Goal: Task Accomplishment & Management: Complete application form

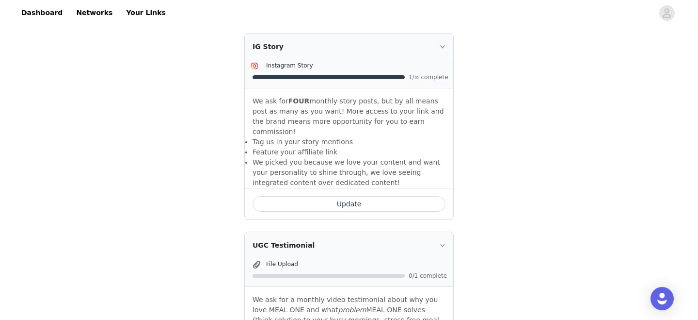
scroll to position [291, 0]
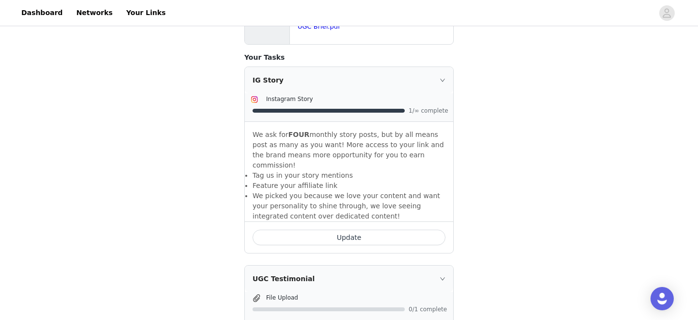
click at [326, 229] on button "Update" at bounding box center [349, 237] width 193 height 16
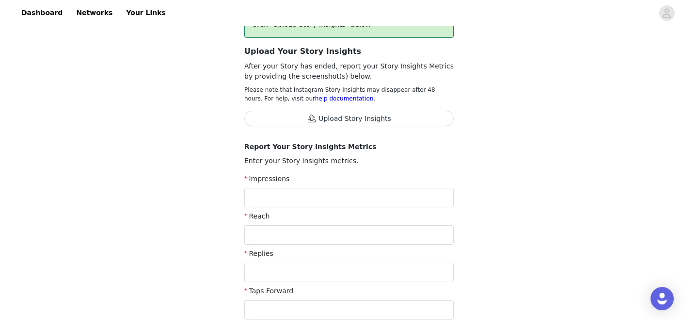
scroll to position [86, 0]
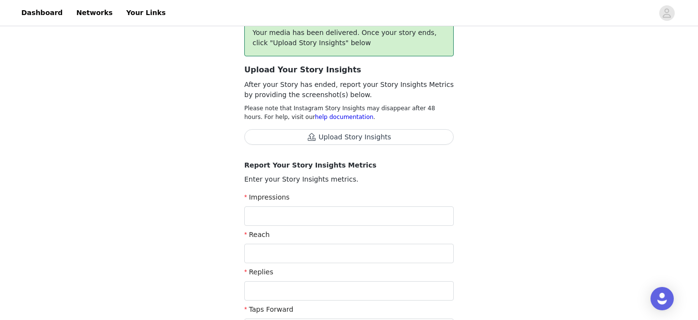
click at [343, 141] on button "Upload Story Insights" at bounding box center [348, 137] width 209 height 16
click at [417, 219] on input "text" at bounding box center [348, 215] width 209 height 19
type input "577"
type input "481"
type input "q"
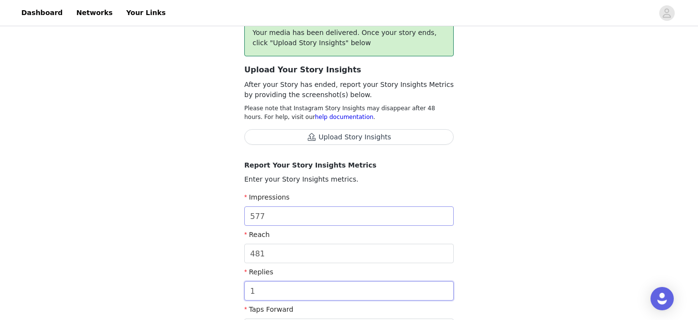
type input "1"
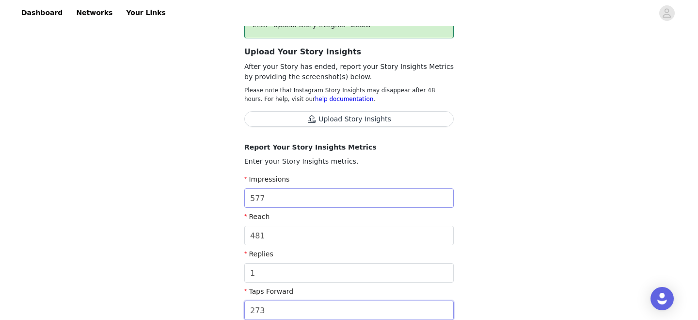
type input "273"
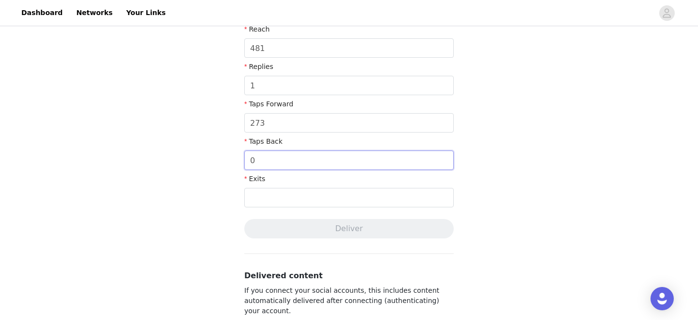
type input "0"
type input "18"
click at [551, 180] on div "Complete Task Back Your media has been delivered. Once your story ends, click "…" at bounding box center [349, 83] width 698 height 692
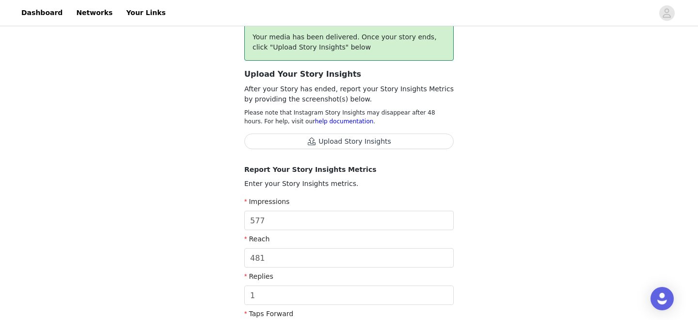
scroll to position [78, 0]
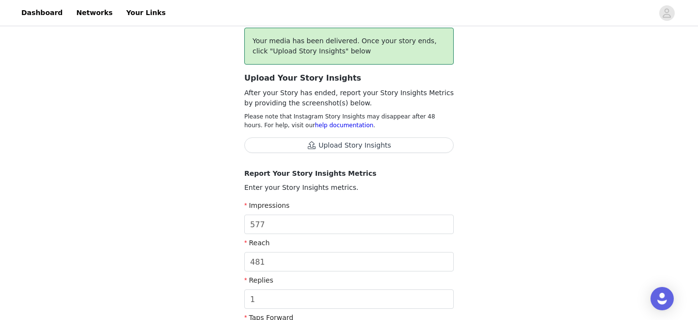
click at [407, 147] on button "Upload Story Insights" at bounding box center [348, 145] width 209 height 16
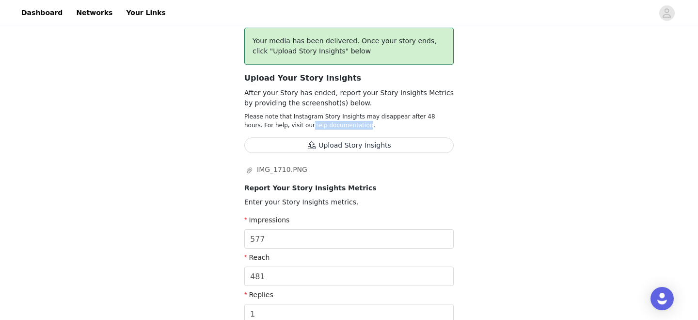
click at [335, 146] on button "Upload Story Insights" at bounding box center [348, 145] width 209 height 16
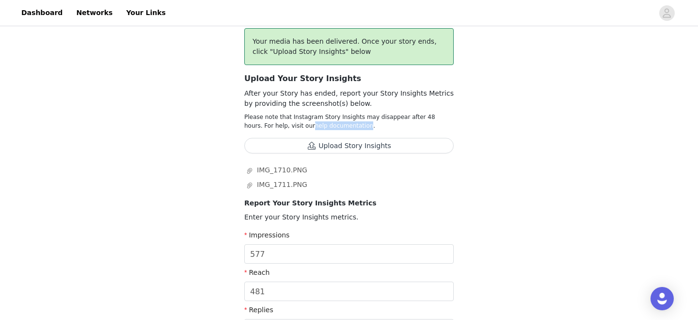
scroll to position [76, 0]
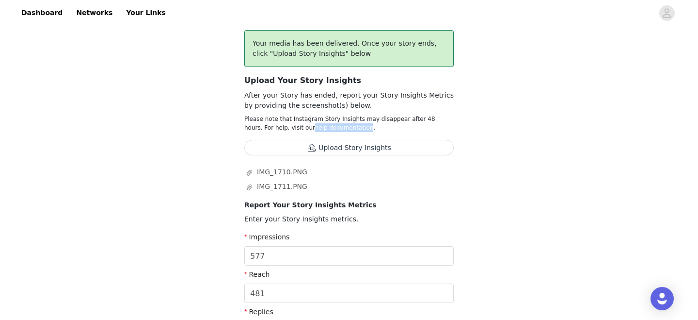
click at [381, 143] on button "Upload Story Insights" at bounding box center [348, 148] width 209 height 16
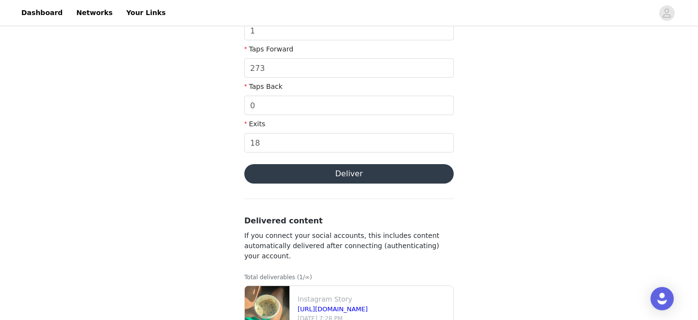
scroll to position [444, 0]
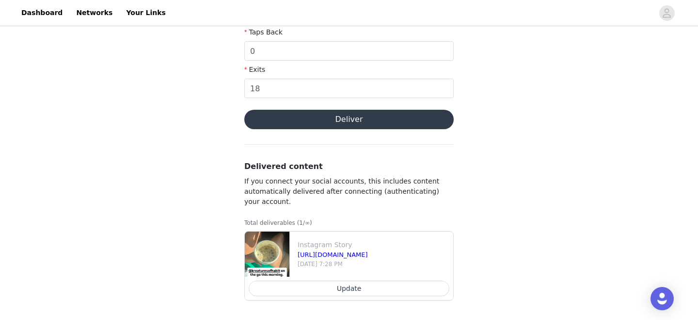
click at [383, 120] on button "Deliver" at bounding box center [348, 119] width 209 height 19
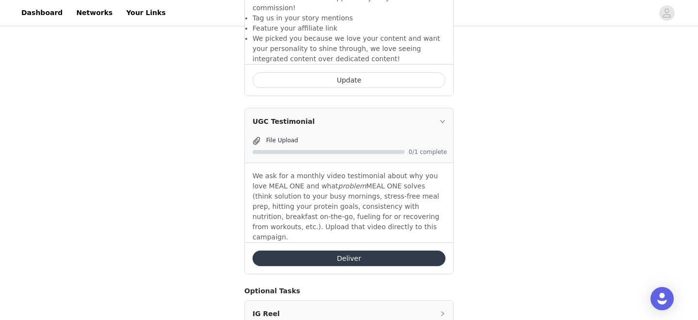
scroll to position [458, 0]
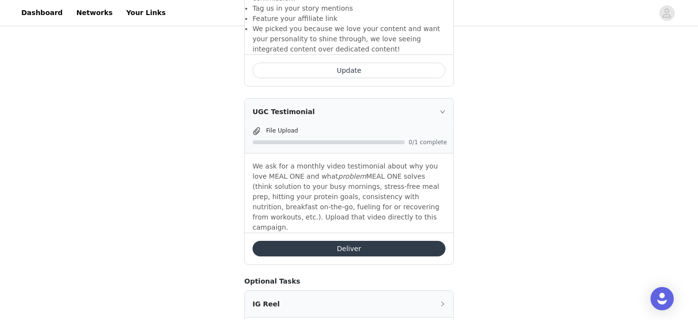
click at [392, 240] on button "Deliver" at bounding box center [349, 248] width 193 height 16
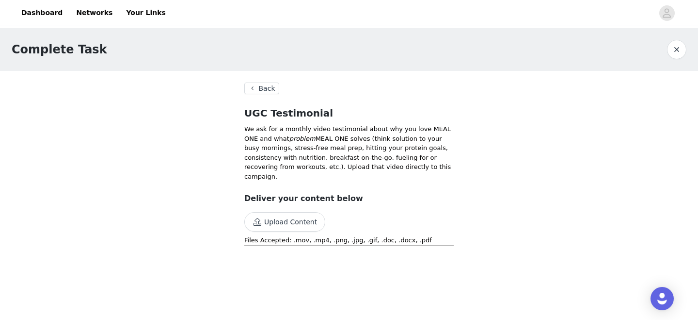
click at [283, 220] on button "Upload Content" at bounding box center [284, 221] width 81 height 19
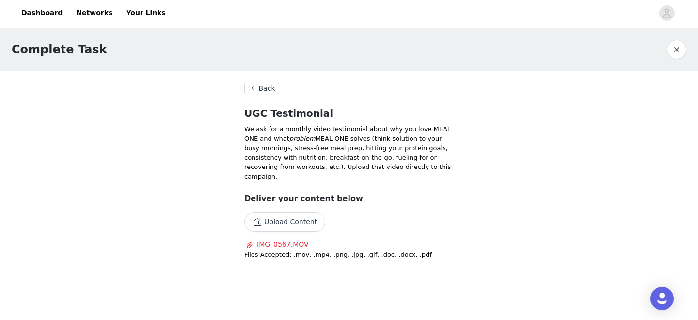
click at [300, 255] on p "Files Accepted: .mov, .mp4, .png, .jpg, .gif, .doc, .docx, .pdf" at bounding box center [348, 255] width 209 height 10
click at [298, 220] on button "Upload Content" at bounding box center [284, 221] width 81 height 19
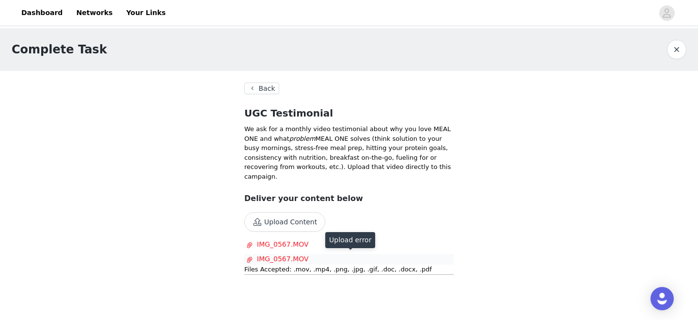
click at [287, 256] on span "IMG_0567.MOV" at bounding box center [347, 259] width 202 height 10
click at [270, 88] on button "Back" at bounding box center [261, 88] width 35 height 12
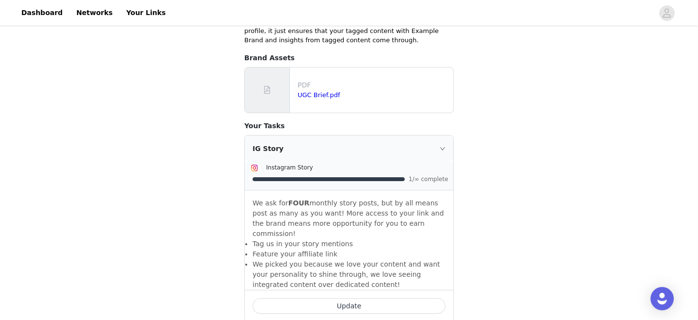
scroll to position [289, 0]
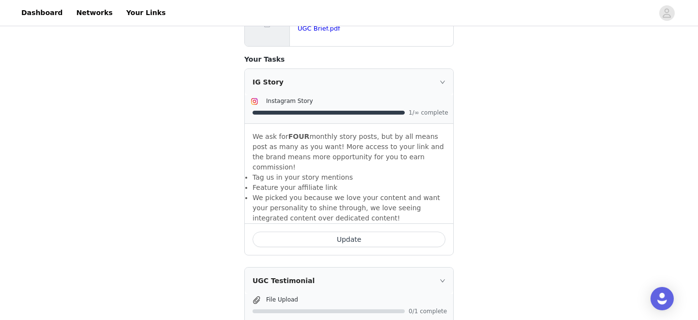
click at [311, 231] on button "Update" at bounding box center [349, 239] width 193 height 16
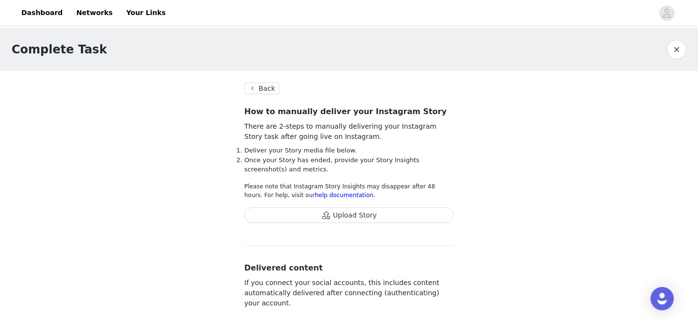
scroll to position [101, 0]
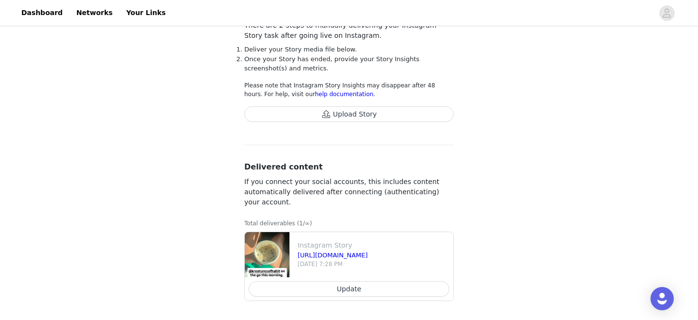
click at [354, 285] on button "Update" at bounding box center [349, 289] width 201 height 16
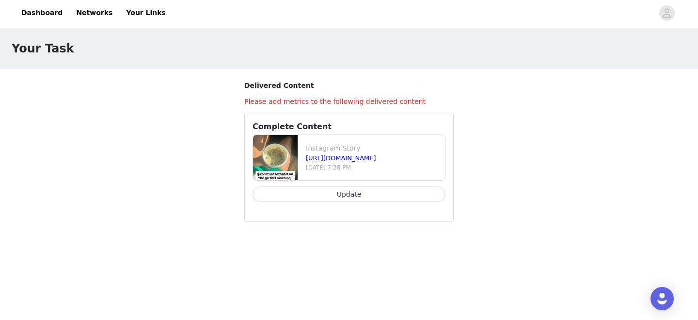
click at [352, 195] on button "Update" at bounding box center [349, 194] width 193 height 16
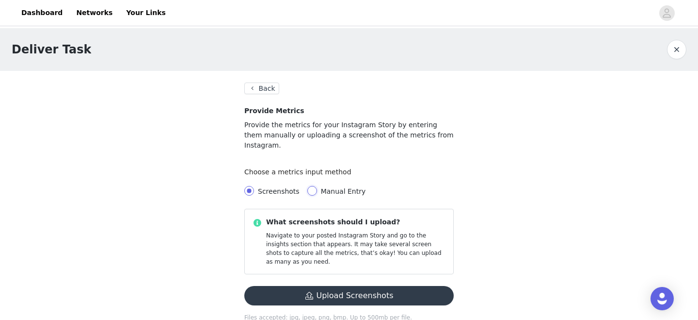
click at [309, 186] on input "Manual Entry" at bounding box center [312, 191] width 10 height 10
radio input "true"
radio input "false"
radio input "true"
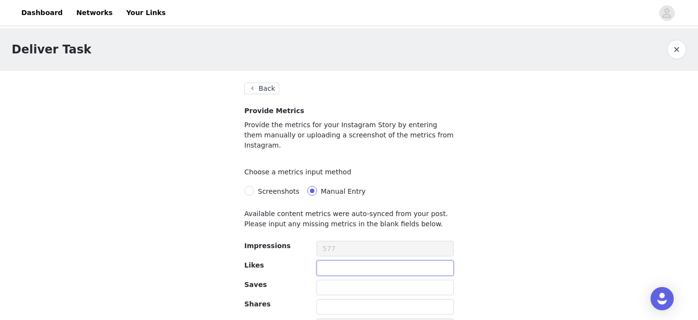
click at [337, 260] on input "text" at bounding box center [385, 268] width 137 height 16
click at [269, 86] on button "Back" at bounding box center [261, 88] width 35 height 12
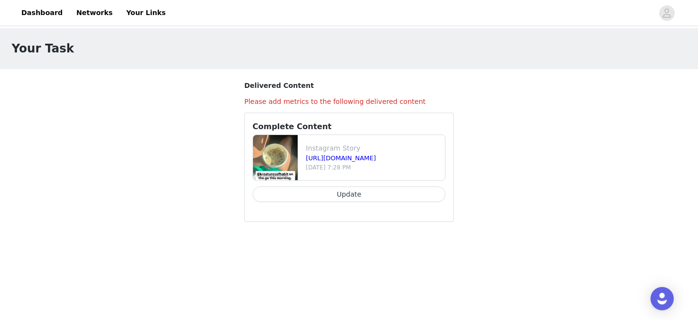
click at [323, 196] on button "Update" at bounding box center [349, 194] width 193 height 16
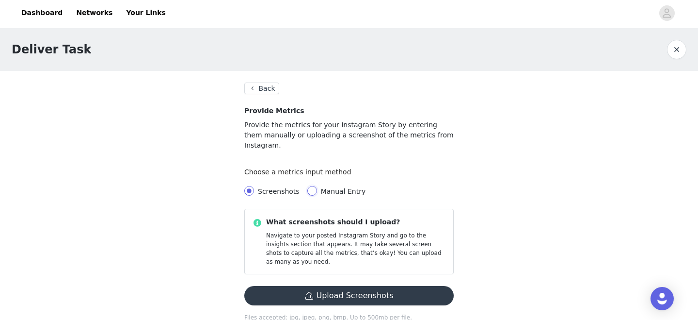
click at [313, 186] on input "Manual Entry" at bounding box center [312, 191] width 10 height 10
radio input "true"
radio input "false"
radio input "true"
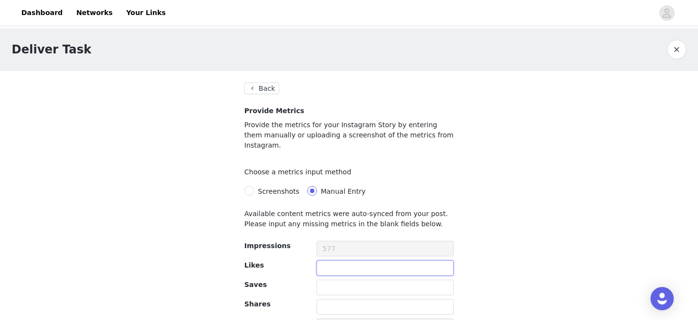
click at [349, 260] on input "text" at bounding box center [385, 268] width 137 height 16
type input "1"
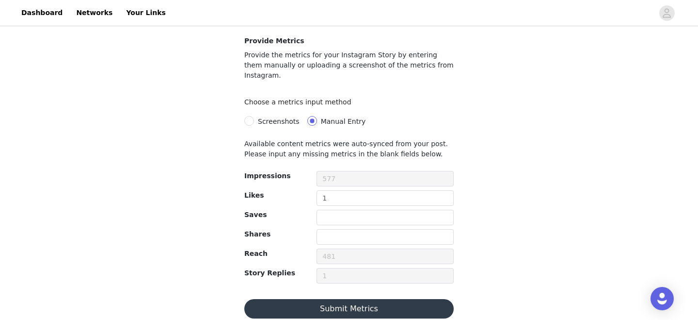
click at [344, 198] on div "1" at bounding box center [385, 199] width 137 height 19
click at [344, 209] on input "text" at bounding box center [385, 217] width 137 height 16
type input "1"
click at [381, 299] on button "Submit Metrics" at bounding box center [348, 308] width 209 height 19
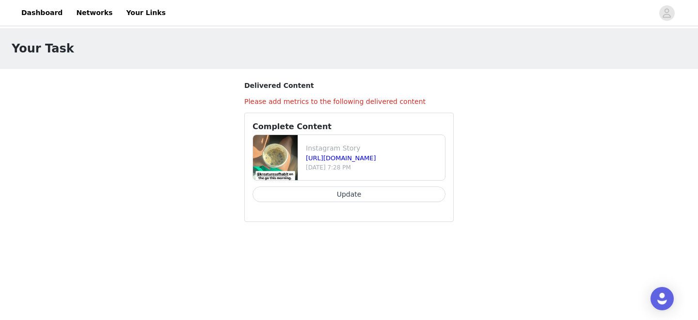
click at [379, 196] on button "Update" at bounding box center [349, 194] width 193 height 16
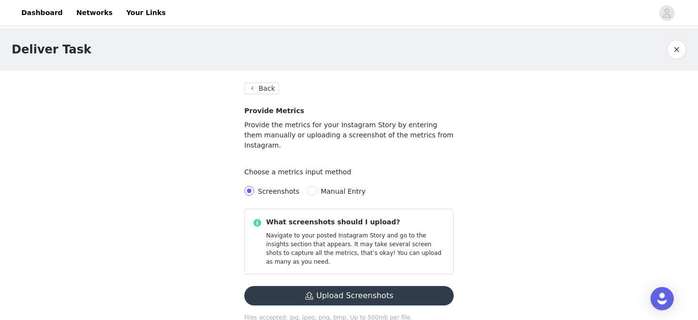
click at [338, 186] on div "Screenshots Manual Entry" at bounding box center [348, 190] width 209 height 19
click at [324, 187] on span "Manual Entry" at bounding box center [343, 191] width 45 height 8
click at [317, 186] on input "Manual Entry" at bounding box center [312, 191] width 10 height 10
radio input "true"
radio input "false"
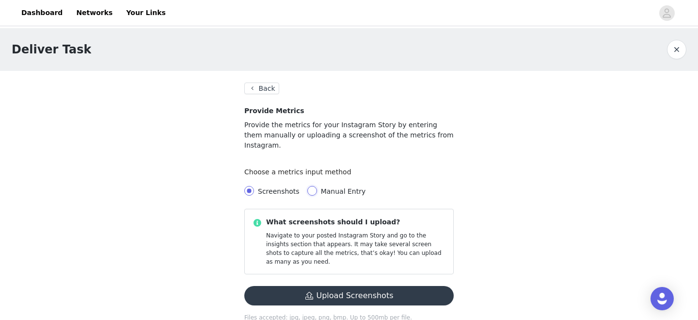
radio input "true"
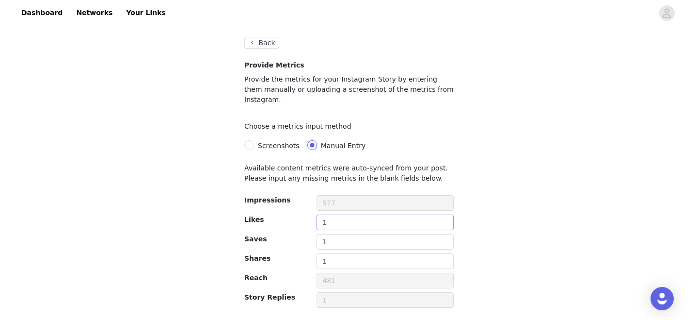
scroll to position [70, 0]
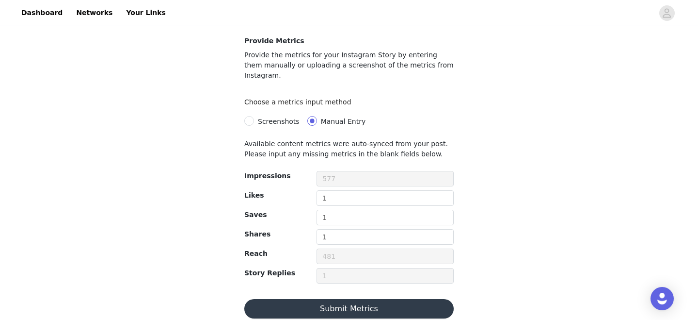
click at [323, 299] on button "Submit Metrics" at bounding box center [348, 308] width 209 height 19
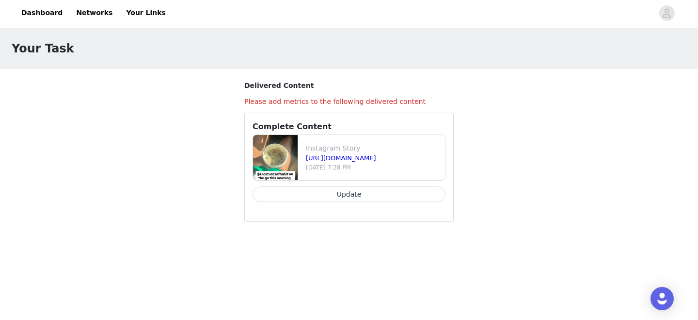
click at [333, 200] on button "Update" at bounding box center [349, 194] width 193 height 16
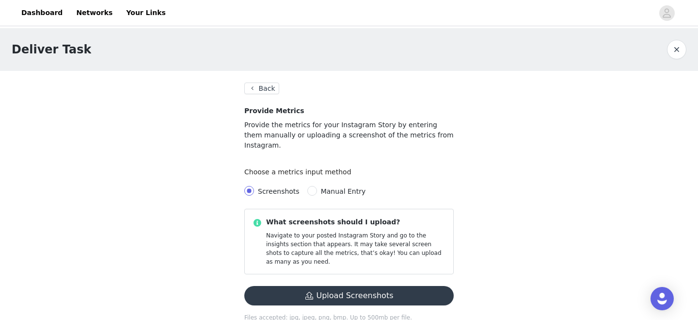
click at [313, 286] on button "Upload Screenshots" at bounding box center [348, 295] width 209 height 19
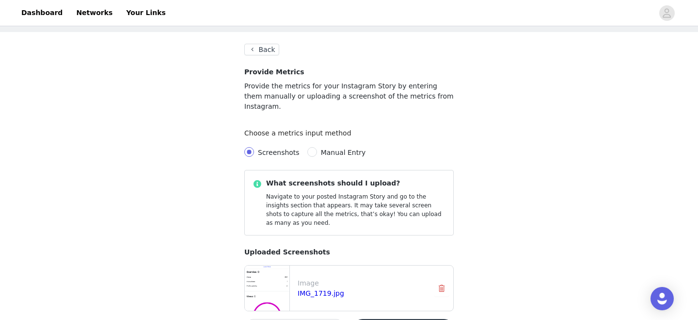
scroll to position [78, 0]
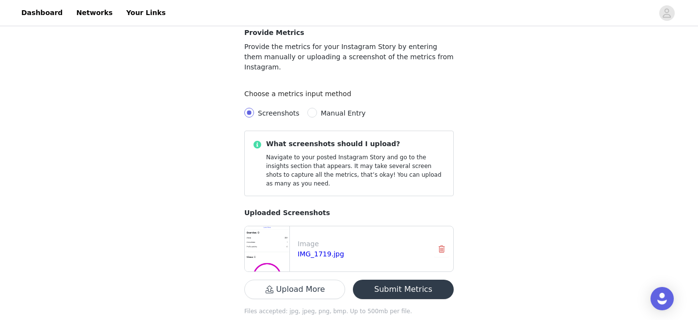
click at [310, 279] on button "Upload More" at bounding box center [294, 288] width 101 height 19
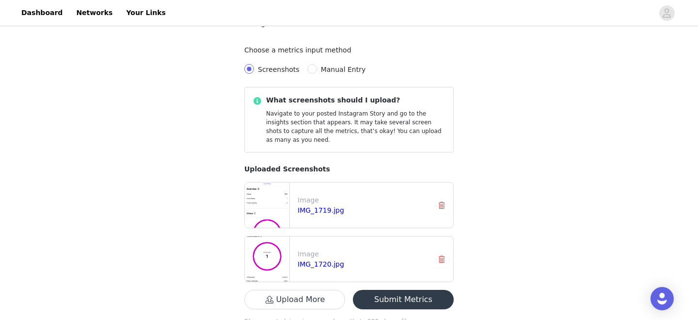
scroll to position [132, 0]
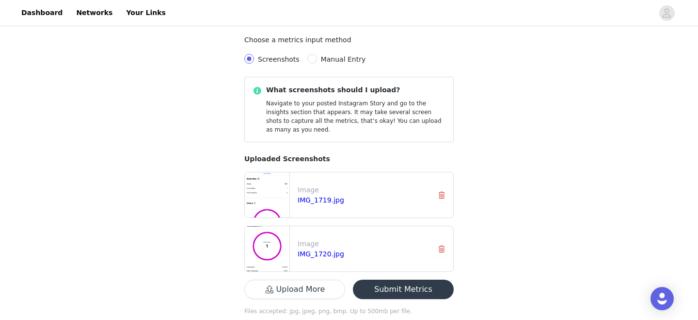
click at [285, 279] on button "Upload More" at bounding box center [294, 288] width 101 height 19
click at [394, 279] on button "Submit Metrics" at bounding box center [403, 288] width 101 height 19
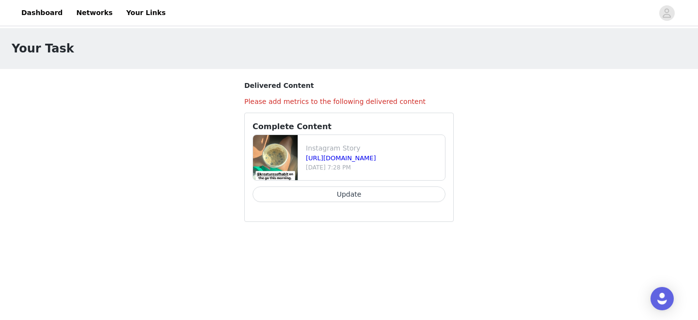
click at [371, 199] on button "Update" at bounding box center [349, 194] width 193 height 16
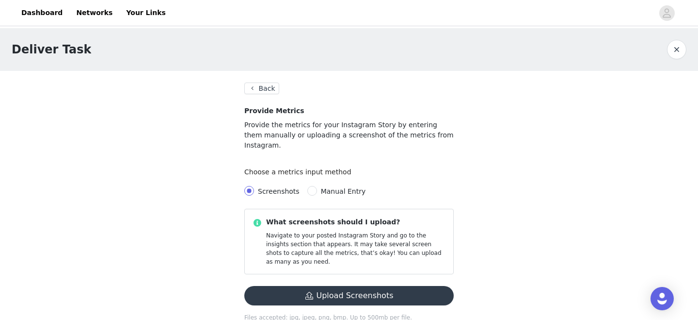
click at [355, 286] on button "Upload Screenshots" at bounding box center [348, 295] width 209 height 19
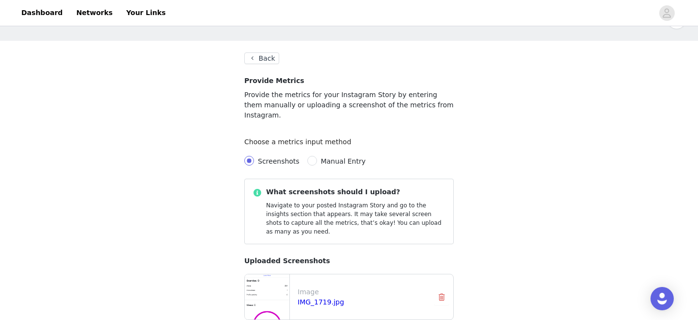
scroll to position [78, 0]
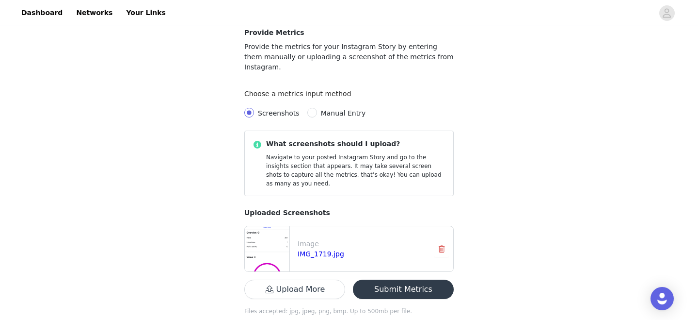
click at [314, 279] on button "Upload More" at bounding box center [294, 288] width 101 height 19
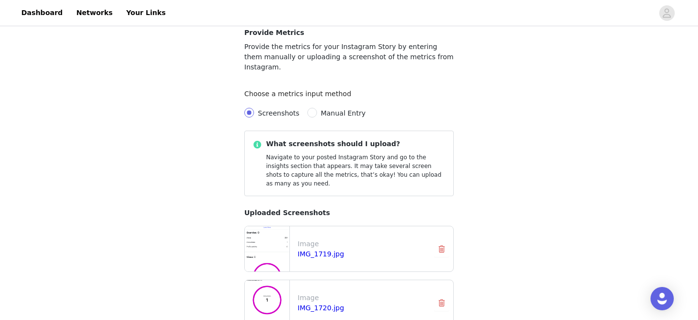
scroll to position [132, 0]
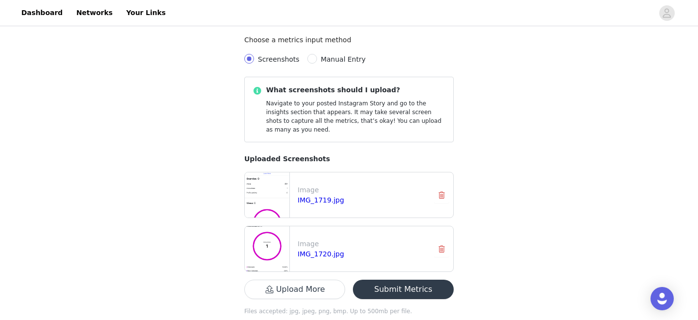
click at [414, 279] on button "Submit Metrics" at bounding box center [403, 288] width 101 height 19
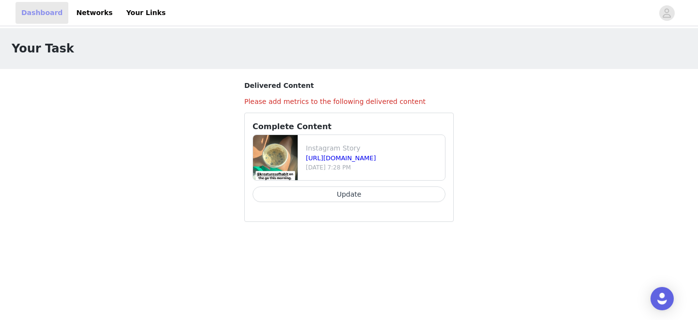
click at [36, 11] on link "Dashboard" at bounding box center [42, 13] width 53 height 22
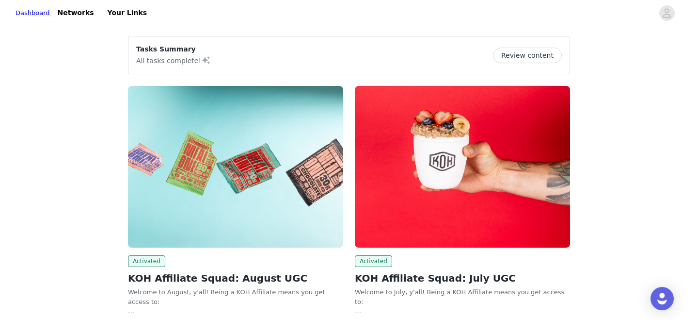
click at [168, 175] on img at bounding box center [235, 166] width 215 height 161
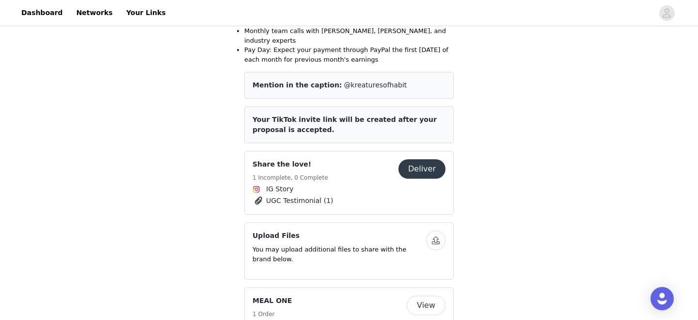
scroll to position [367, 0]
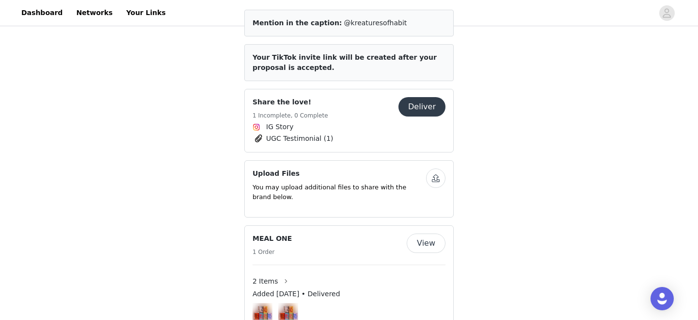
click at [413, 97] on button "Deliver" at bounding box center [422, 106] width 47 height 19
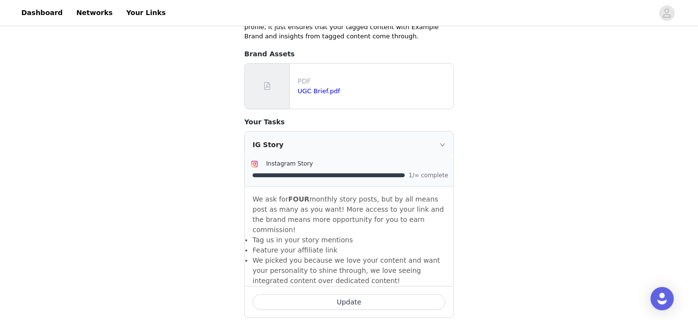
scroll to position [321, 0]
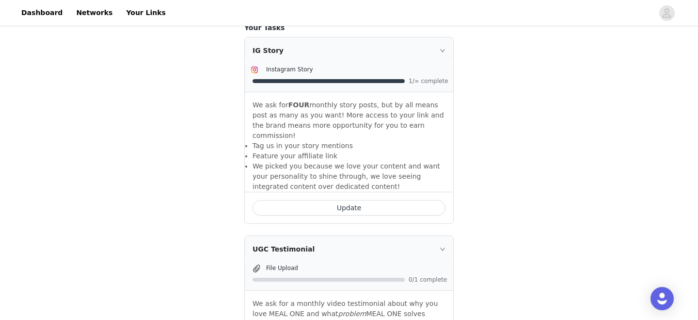
click at [332, 200] on button "Update" at bounding box center [349, 208] width 193 height 16
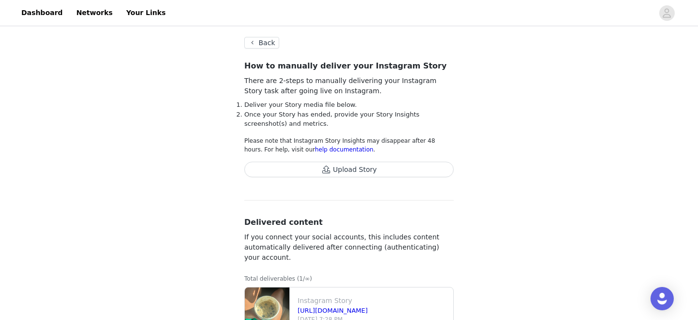
scroll to position [15, 0]
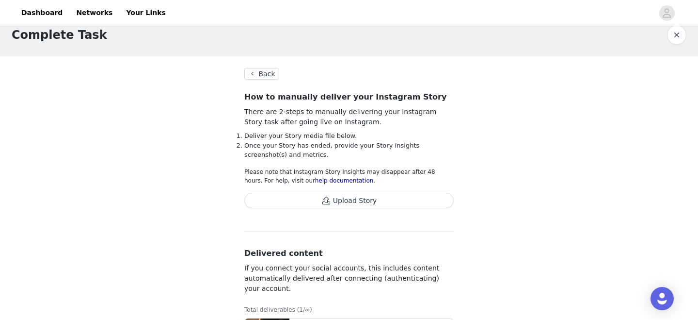
click at [344, 197] on button "Upload Story" at bounding box center [348, 200] width 209 height 16
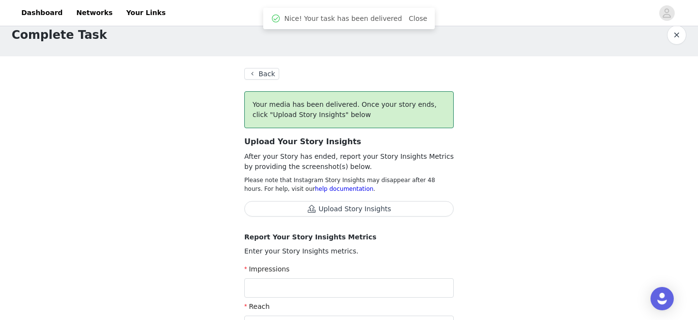
click at [382, 210] on button "Upload Story Insights" at bounding box center [348, 209] width 209 height 16
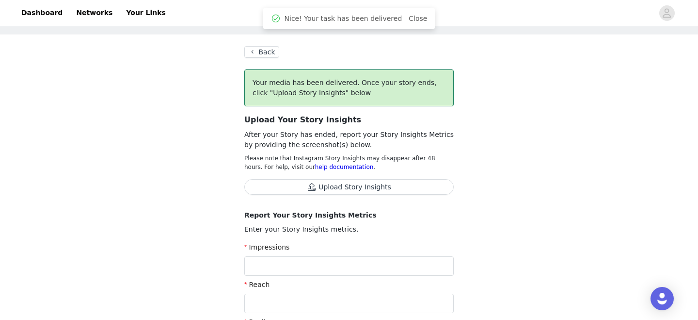
scroll to position [45, 0]
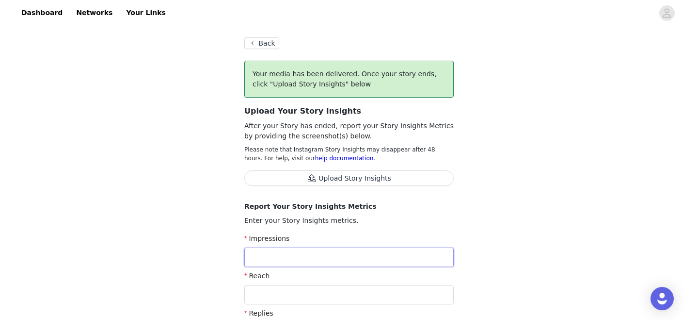
click at [395, 253] on input "text" at bounding box center [348, 256] width 209 height 19
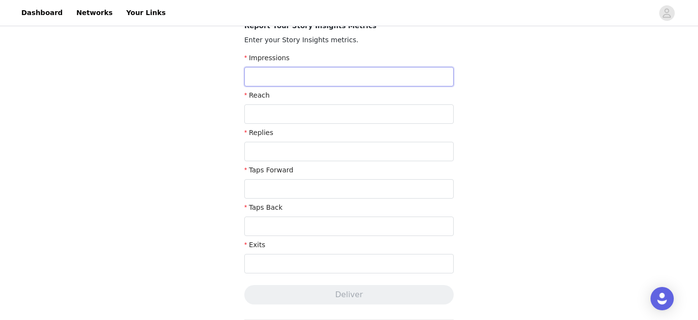
scroll to position [228, 0]
type input "481"
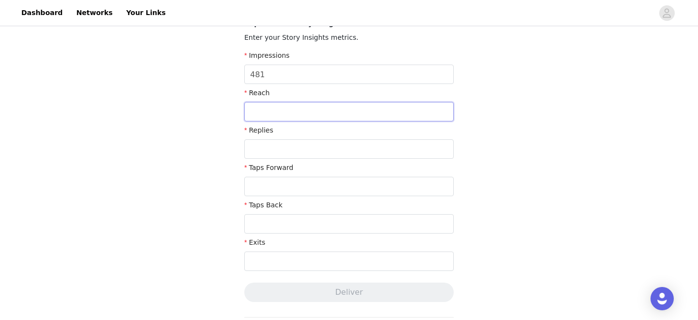
click at [367, 113] on input "text" at bounding box center [348, 111] width 209 height 19
type input "170"
type input "0"
type input "160"
type input "18"
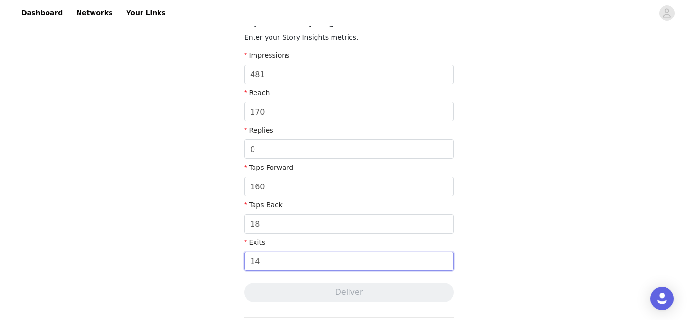
type input "14"
click at [562, 142] on div "Complete Task Back Your media has been delivered. Once your story ends, click "…" at bounding box center [349, 184] width 698 height 769
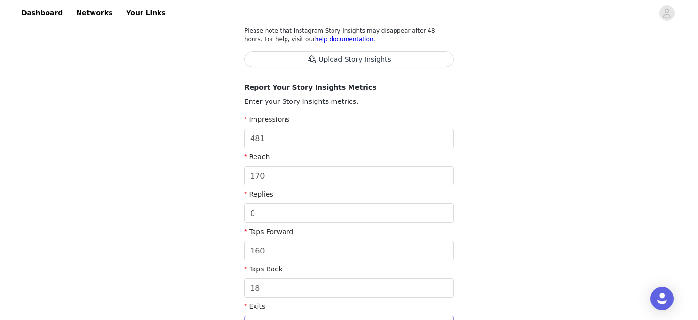
scroll to position [132, 0]
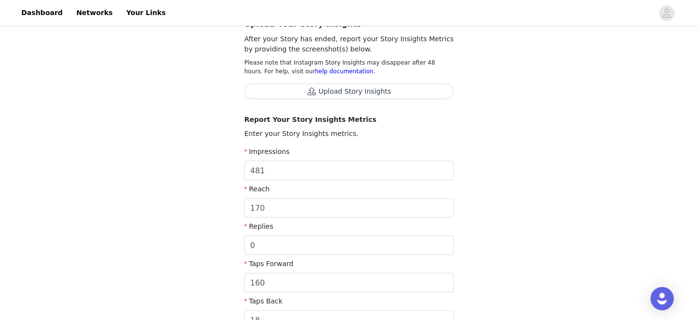
click at [379, 93] on button "Upload Story Insights" at bounding box center [348, 91] width 209 height 16
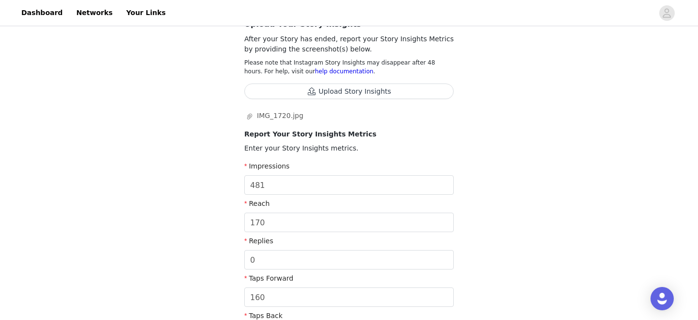
click at [396, 93] on button "Upload Story Insights" at bounding box center [348, 91] width 209 height 16
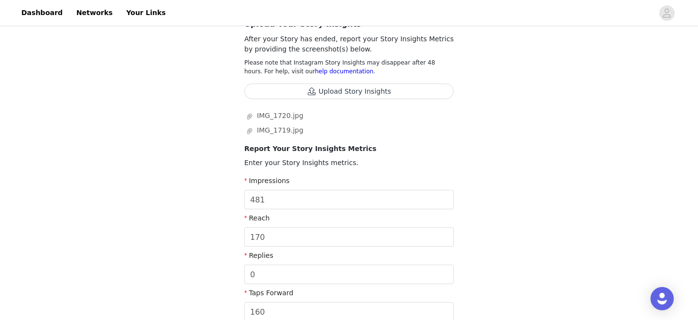
click at [401, 86] on button "Upload Story Insights" at bounding box center [348, 91] width 209 height 16
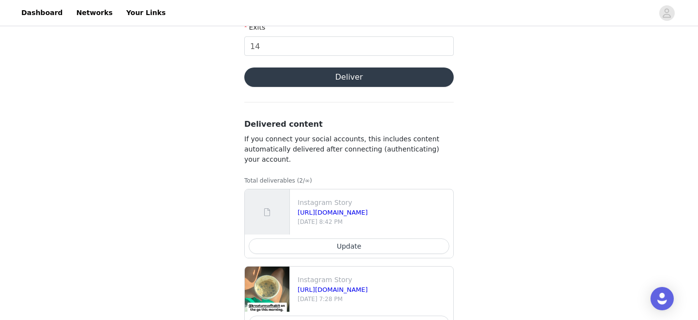
scroll to position [427, 0]
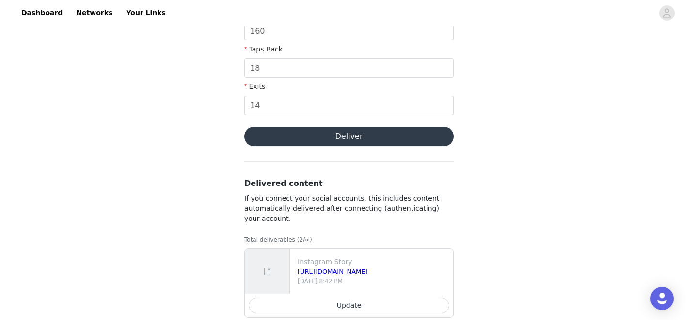
click at [407, 140] on button "Deliver" at bounding box center [348, 136] width 209 height 19
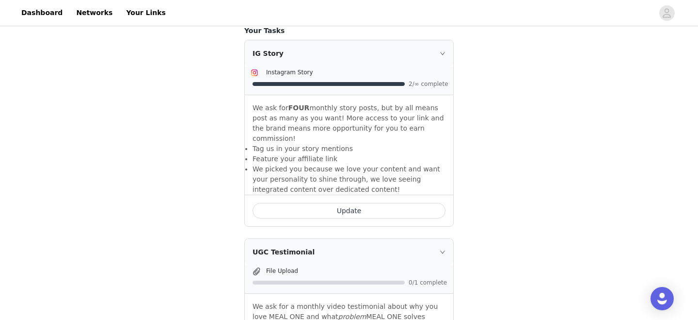
scroll to position [235, 0]
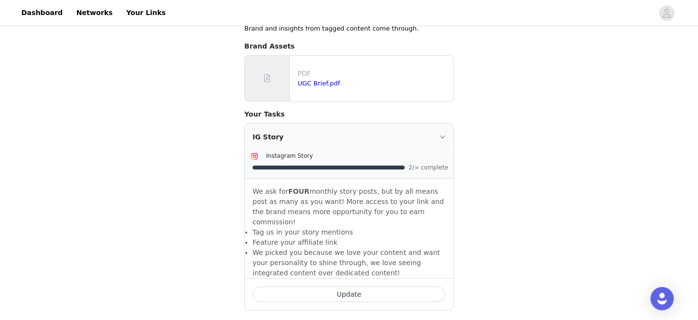
click at [330, 278] on div "Update" at bounding box center [349, 294] width 208 height 32
click at [329, 286] on button "Update" at bounding box center [349, 294] width 193 height 16
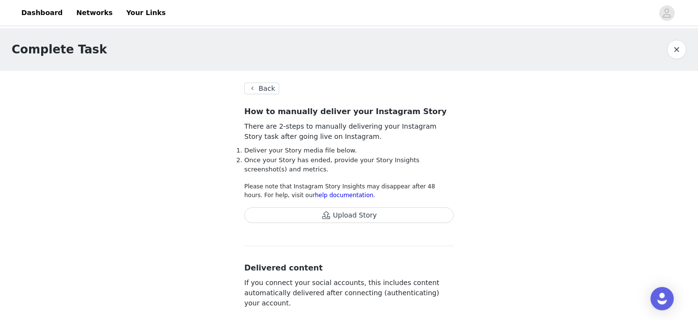
click at [364, 214] on button "Upload Story" at bounding box center [348, 215] width 209 height 16
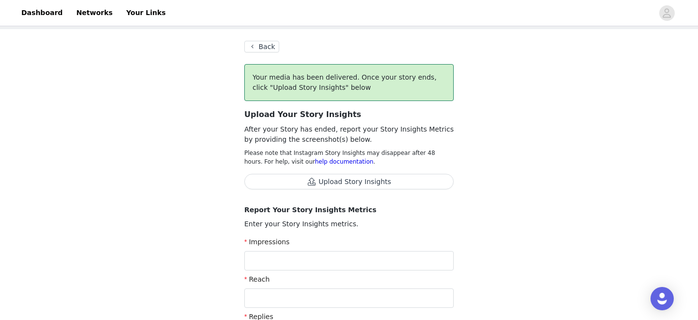
scroll to position [113, 0]
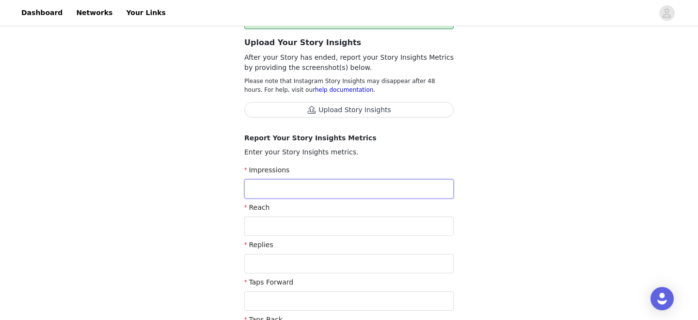
click at [410, 190] on input "text" at bounding box center [348, 188] width 209 height 19
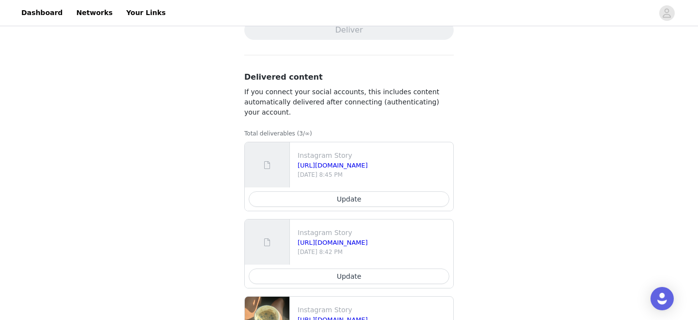
scroll to position [496, 0]
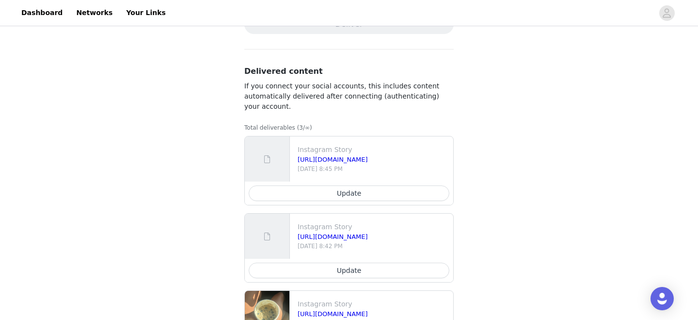
click at [410, 190] on button "Update" at bounding box center [349, 193] width 201 height 16
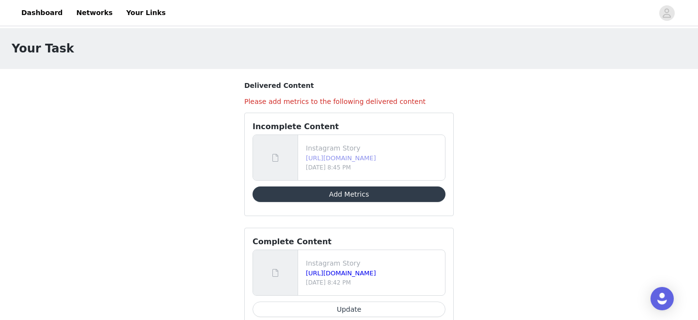
click at [376, 159] on link "[URL][DOMAIN_NAME]" at bounding box center [341, 157] width 70 height 7
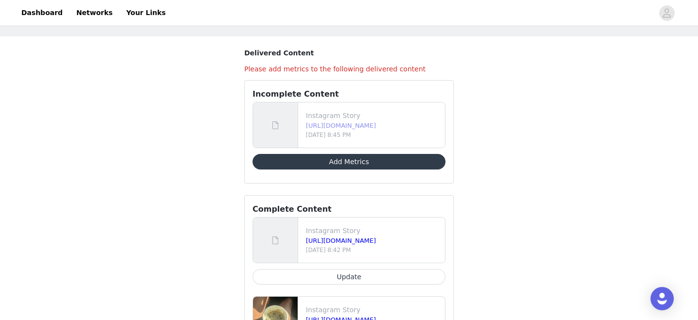
scroll to position [76, 0]
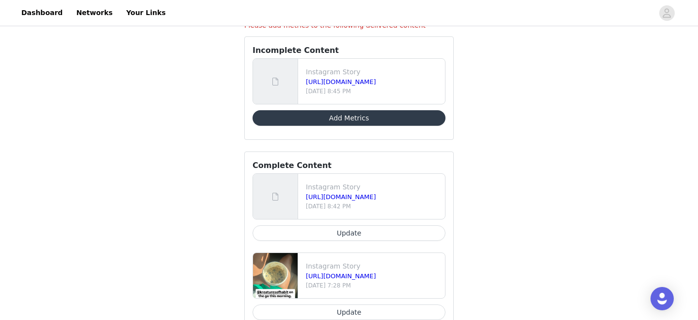
click at [358, 233] on button "Update" at bounding box center [349, 233] width 193 height 16
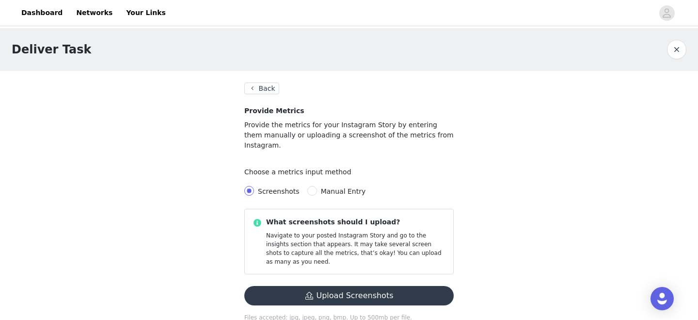
scroll to position [6, 0]
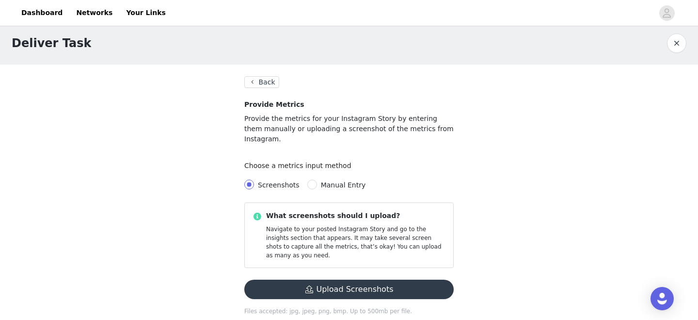
click at [269, 82] on button "Back" at bounding box center [261, 82] width 35 height 12
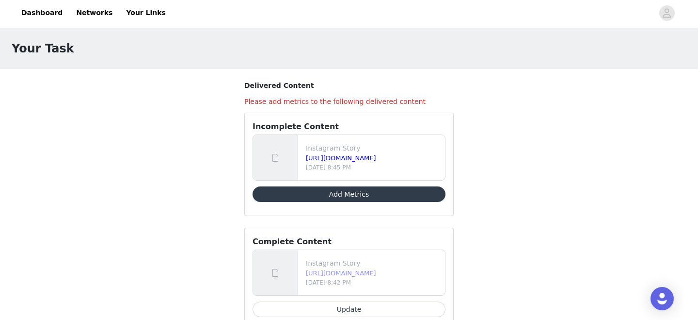
click at [337, 274] on link "[URL][DOMAIN_NAME]" at bounding box center [341, 272] width 70 height 7
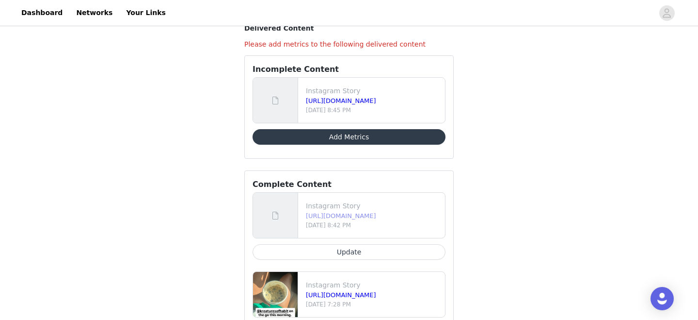
scroll to position [108, 0]
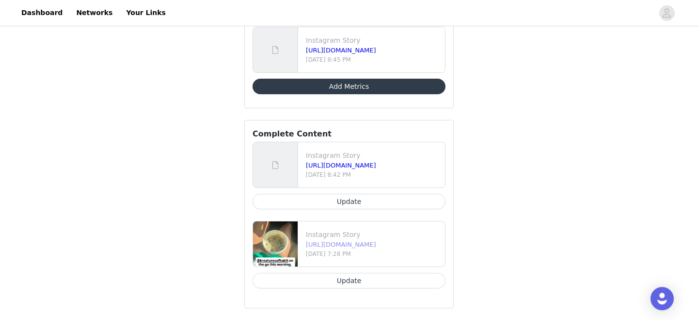
click at [376, 245] on link "[URL][DOMAIN_NAME]" at bounding box center [341, 243] width 70 height 7
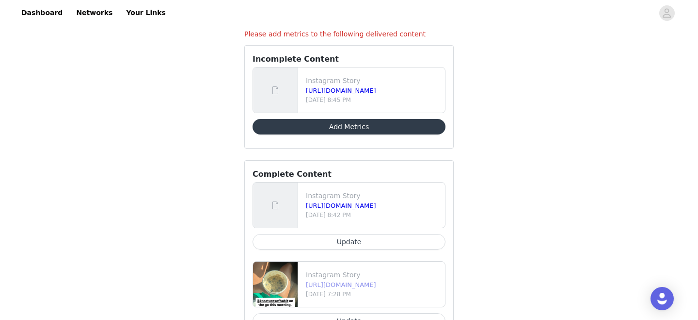
scroll to position [0, 0]
